Goal: Information Seeking & Learning: Find specific fact

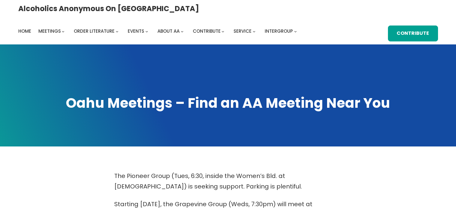
scroll to position [300, 0]
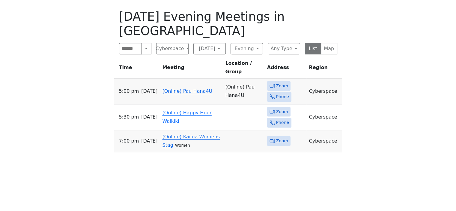
click at [189, 134] on link "(Online) Kailua Womens Stag" at bounding box center [191, 141] width 58 height 14
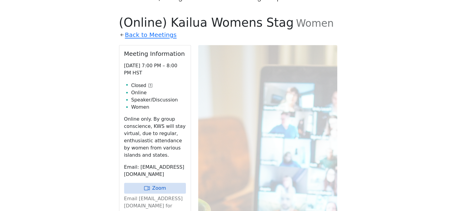
scroll to position [300, 0]
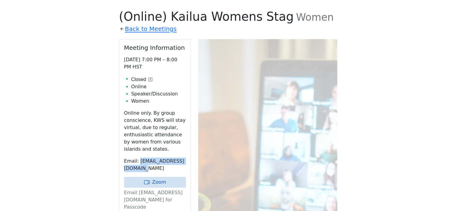
drag, startPoint x: 184, startPoint y: 158, endPoint x: 113, endPoint y: 162, distance: 70.9
click at [113, 162] on div "The Pioneer Group (Tues, 6:30, inside the Women’s Bld. at [DEMOGRAPHIC_DATA]) i…" at bounding box center [228, 123] width 411 height 504
copy p "[EMAIL_ADDRESS][DOMAIN_NAME]"
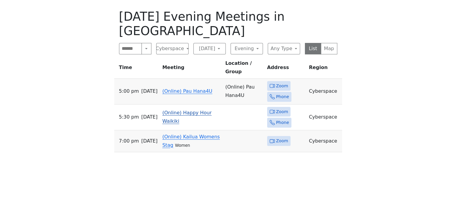
click at [204, 110] on link "(Online) Happy Hour Waikiki" at bounding box center [186, 117] width 49 height 14
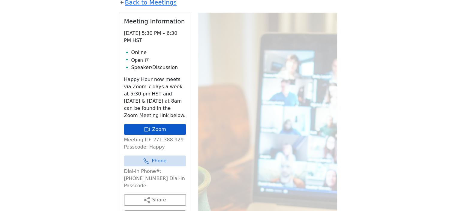
scroll to position [344, 0]
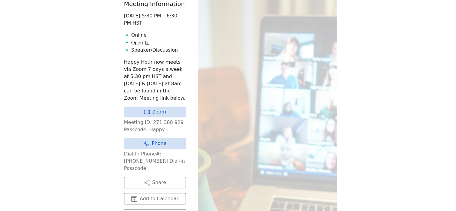
click at [155, 120] on p "Meeting ID: 271 388 929 Passcode: Happy" at bounding box center [155, 126] width 62 height 14
copy p "Happy"
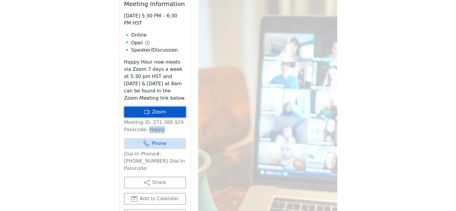
click at [159, 106] on link "Zoom" at bounding box center [155, 111] width 62 height 11
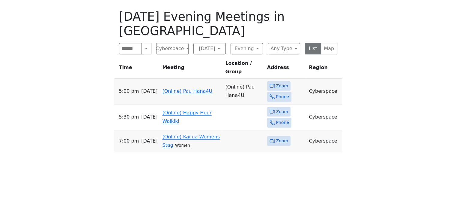
click at [204, 134] on link "(Online) Kailua Womens Stag" at bounding box center [191, 141] width 58 height 14
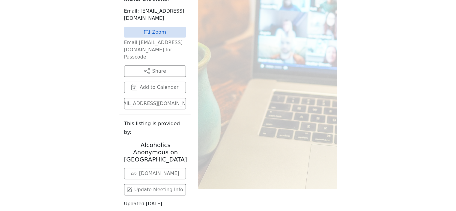
scroll to position [400, 0]
